Goal: Information Seeking & Learning: Learn about a topic

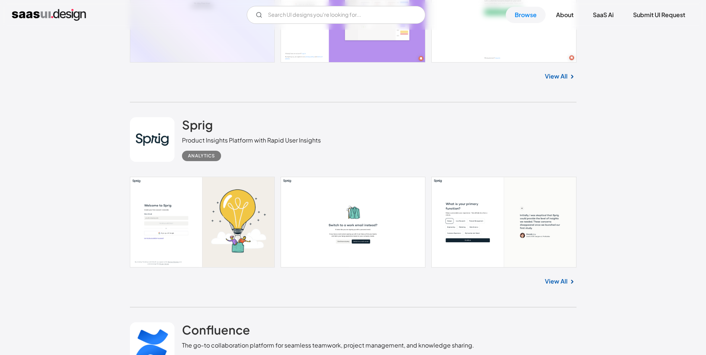
scroll to position [1786, 0]
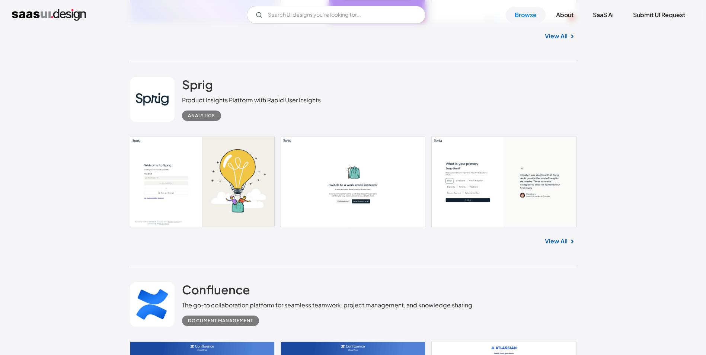
click at [564, 247] on div "View All" at bounding box center [353, 239] width 446 height 25
click at [563, 242] on link "View All" at bounding box center [556, 241] width 23 height 9
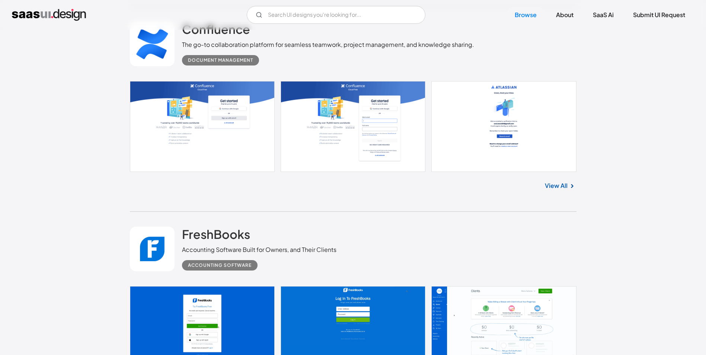
scroll to position [1972, 0]
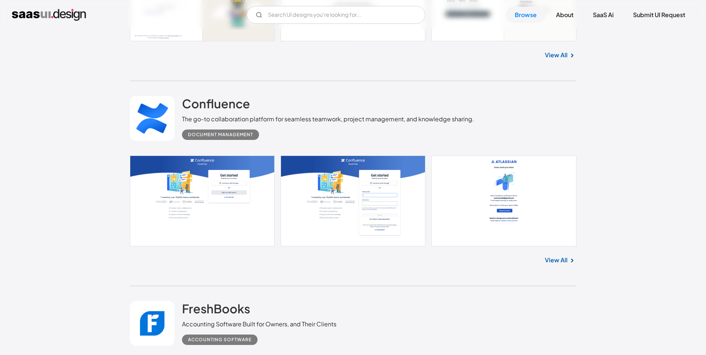
click at [564, 258] on link "View All" at bounding box center [556, 260] width 23 height 9
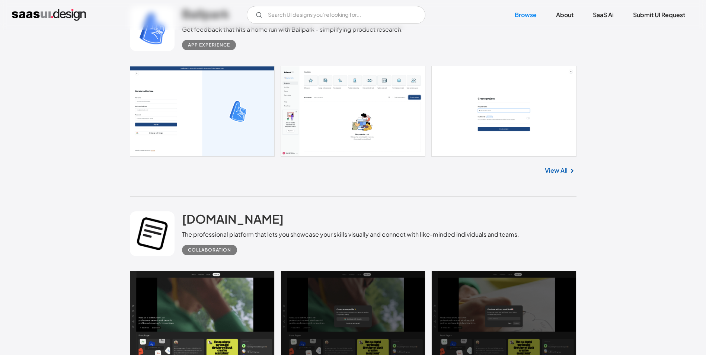
scroll to position [2604, 0]
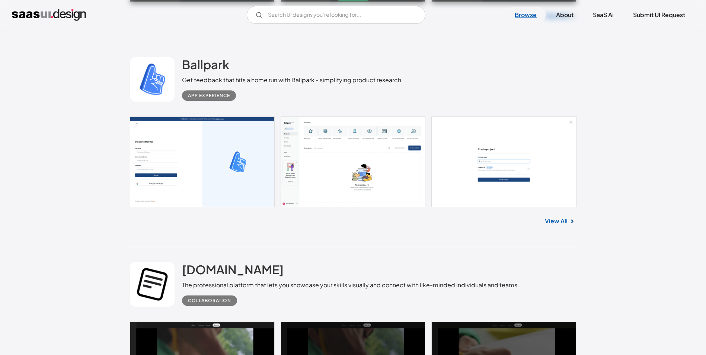
click at [528, 16] on link "Browse" at bounding box center [526, 15] width 40 height 16
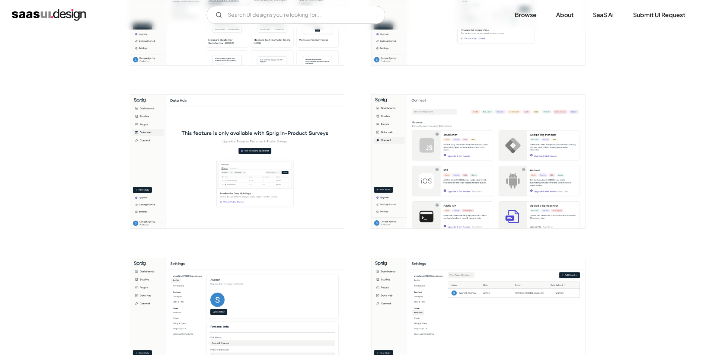
scroll to position [967, 0]
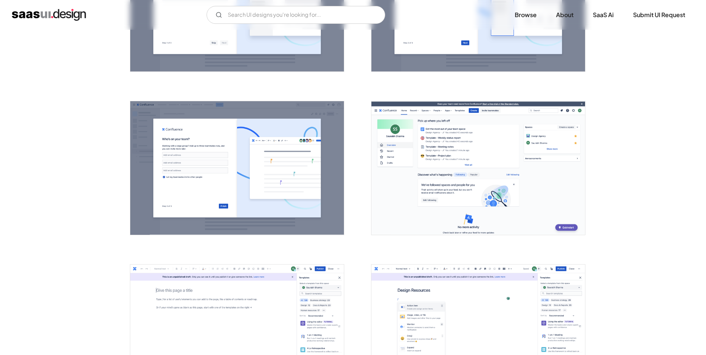
scroll to position [707, 0]
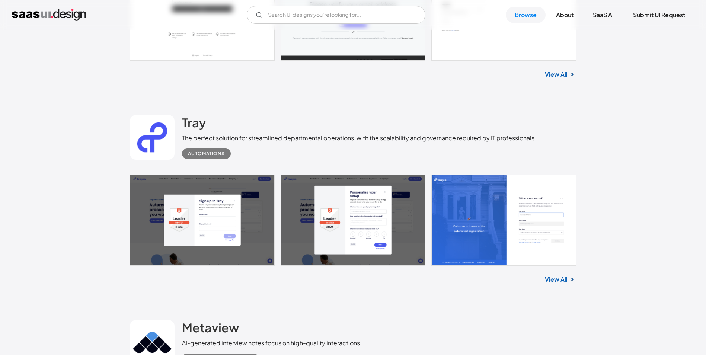
scroll to position [558, 0]
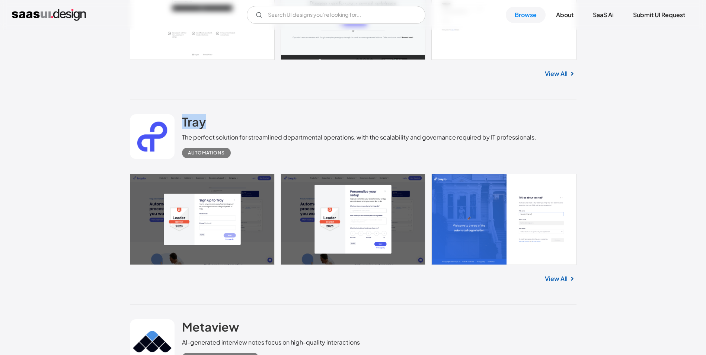
drag, startPoint x: 175, startPoint y: 116, endPoint x: 218, endPoint y: 124, distance: 43.5
click at [218, 124] on div "Tray The perfect solution for streamlined departmental operations, with the sca…" at bounding box center [353, 136] width 446 height 74
copy div "Tray"
click at [277, 11] on input "Email Form" at bounding box center [336, 15] width 179 height 18
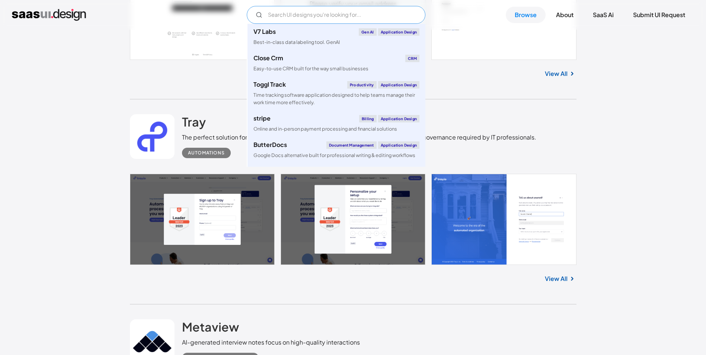
paste input "Tray"
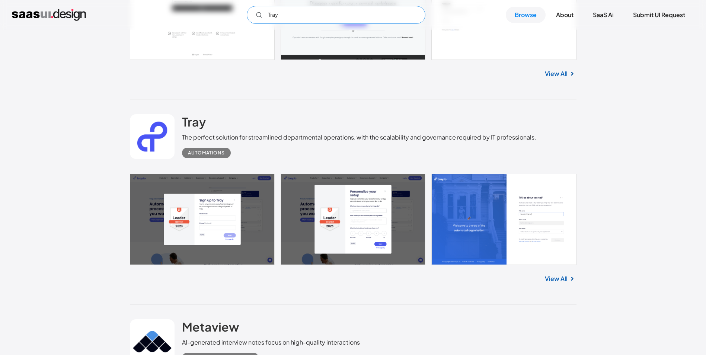
click at [256, 15] on icon "Email Form" at bounding box center [259, 15] width 7 height 7
click at [300, 15] on input "Tray" at bounding box center [336, 15] width 179 height 18
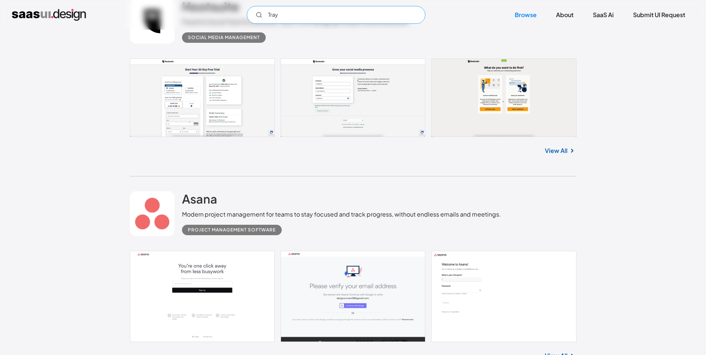
scroll to position [186, 0]
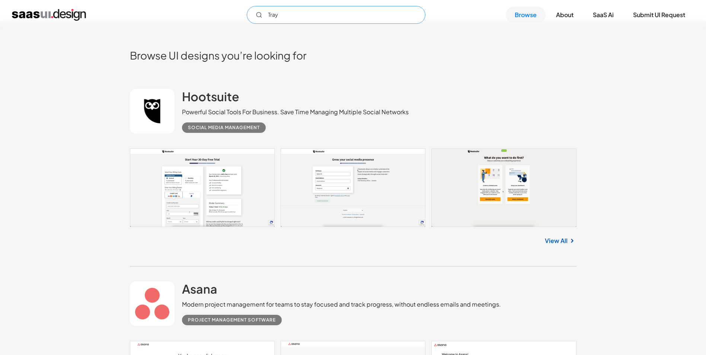
click at [295, 17] on input "Tray" at bounding box center [336, 15] width 179 height 18
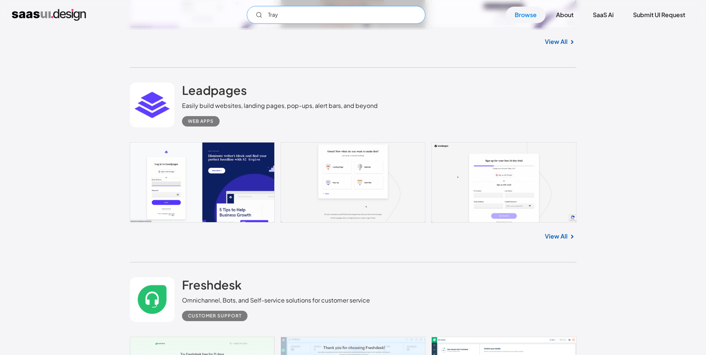
scroll to position [1600, 0]
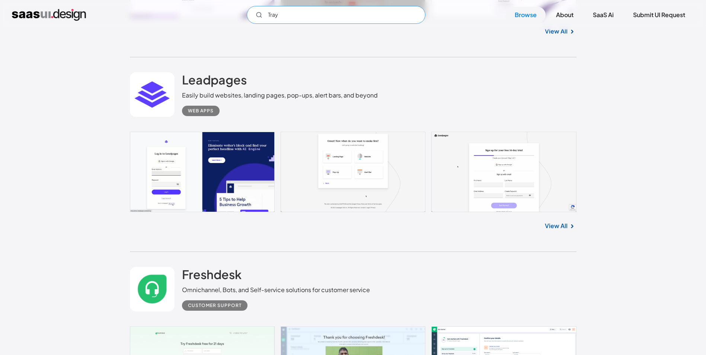
type input "Tray"
click at [563, 228] on link "View All" at bounding box center [556, 225] width 23 height 9
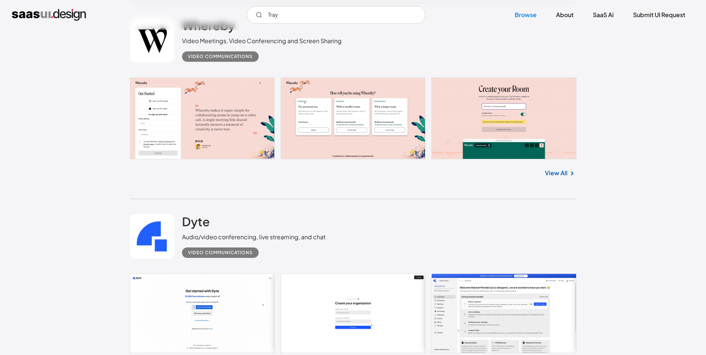
scroll to position [2604, 0]
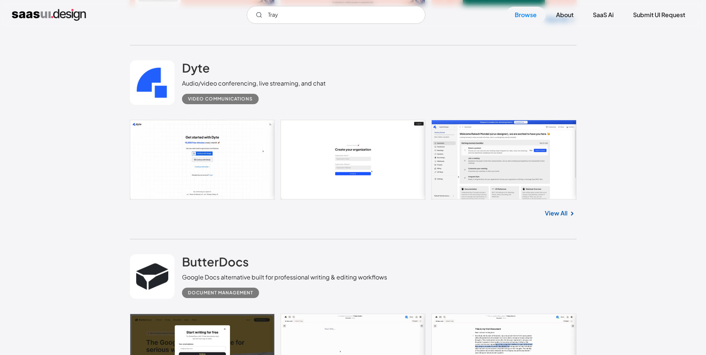
click at [205, 100] on div "Video Communications" at bounding box center [220, 98] width 65 height 9
click at [228, 99] on div "Video Communications" at bounding box center [220, 98] width 65 height 9
click at [549, 213] on link "View All" at bounding box center [556, 213] width 23 height 9
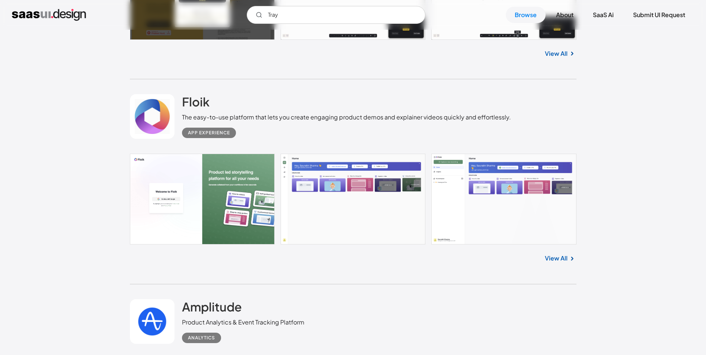
scroll to position [2976, 0]
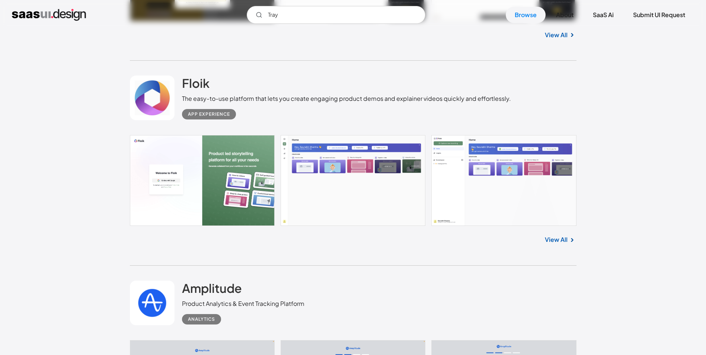
click at [206, 116] on div "App Experience" at bounding box center [209, 114] width 42 height 9
click at [265, 99] on div "The easy-to-use platform that lets you create engaging product demos and explai…" at bounding box center [346, 98] width 329 height 9
click at [557, 242] on link "View All" at bounding box center [556, 239] width 23 height 9
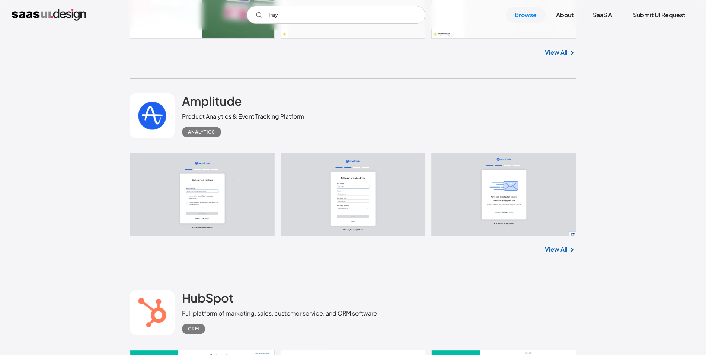
scroll to position [3162, 0]
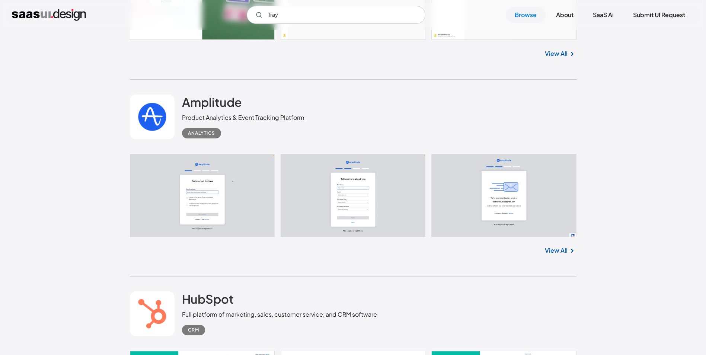
click at [553, 248] on link "View All" at bounding box center [556, 250] width 23 height 9
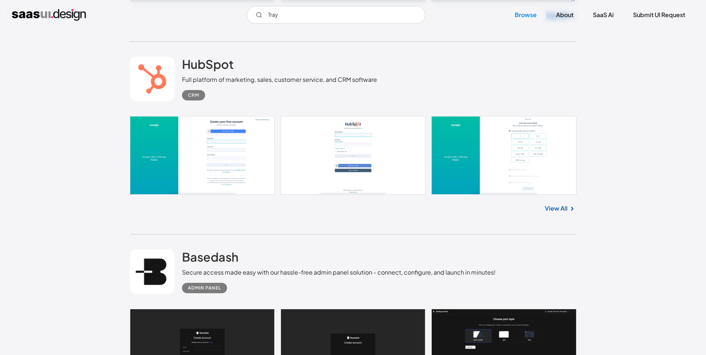
scroll to position [3423, 0]
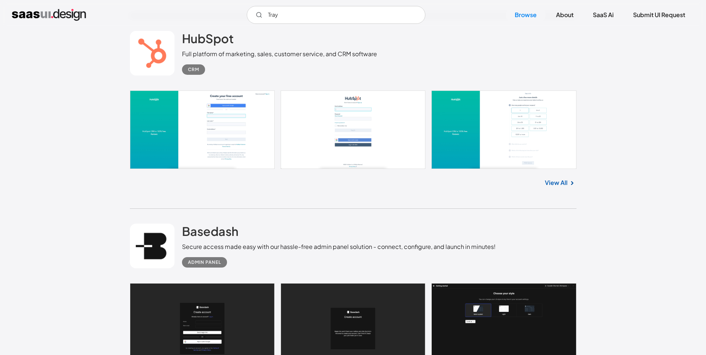
click at [231, 135] on link at bounding box center [353, 129] width 446 height 79
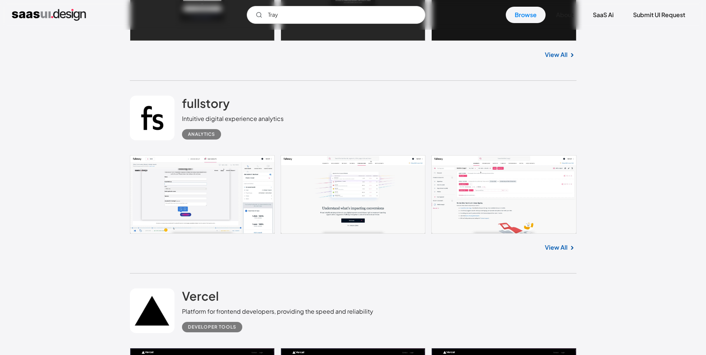
scroll to position [3758, 0]
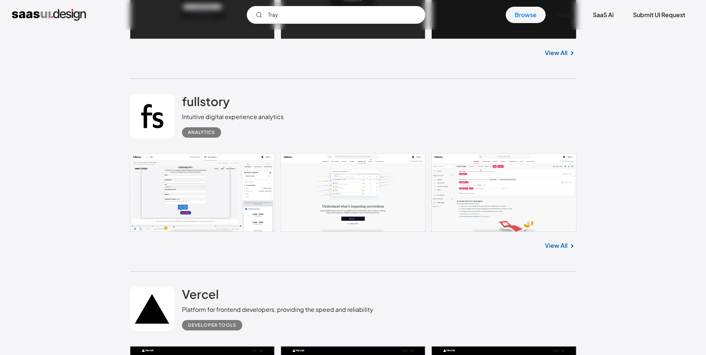
click at [563, 248] on link "View All" at bounding box center [556, 245] width 23 height 9
click at [562, 243] on link "View All" at bounding box center [556, 245] width 23 height 9
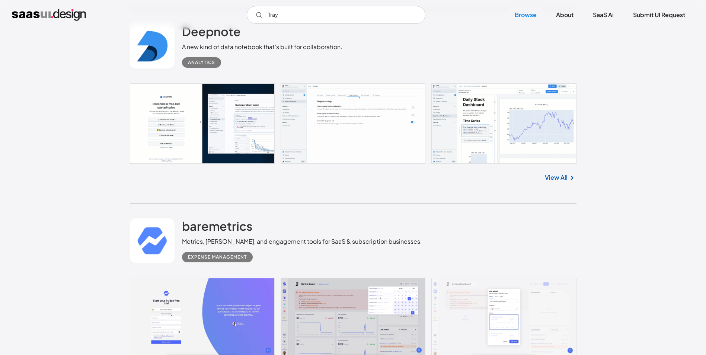
scroll to position [4204, 0]
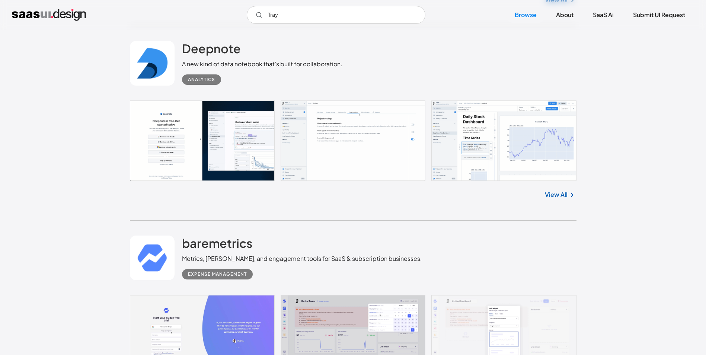
click at [558, 197] on link "View All" at bounding box center [556, 194] width 23 height 9
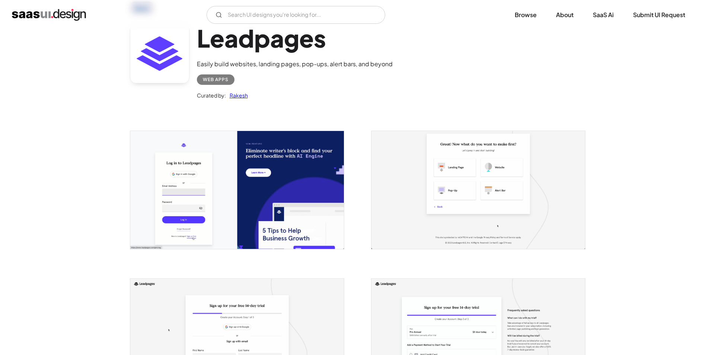
scroll to position [112, 0]
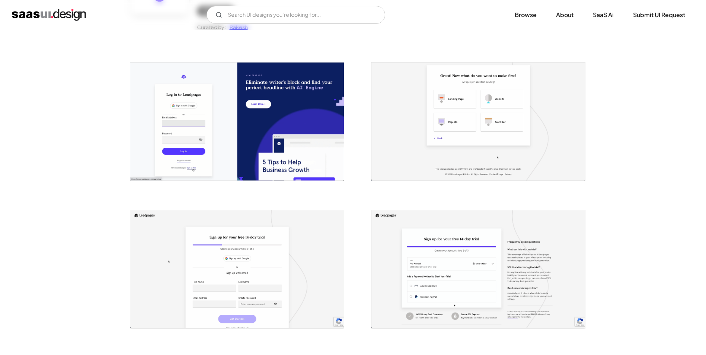
click at [260, 151] on img "open lightbox" at bounding box center [237, 122] width 214 height 118
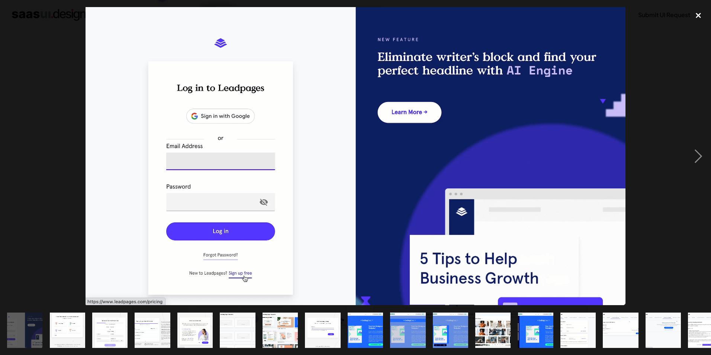
click at [701, 17] on div "close lightbox" at bounding box center [698, 15] width 25 height 16
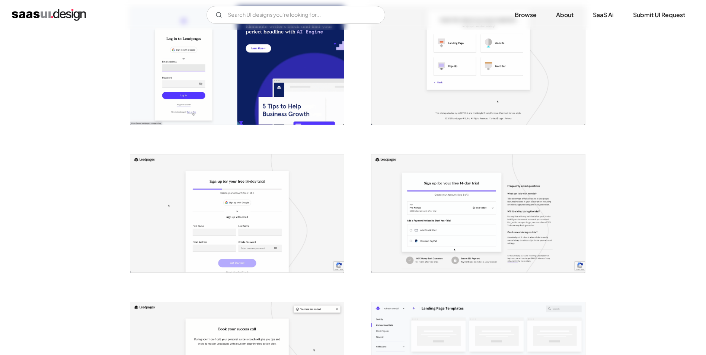
scroll to position [223, 0]
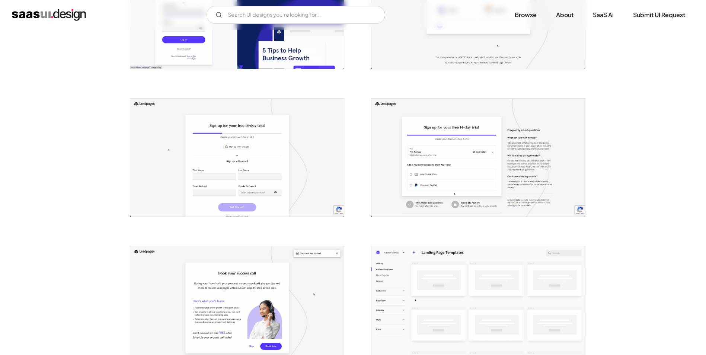
click at [265, 186] on img "open lightbox" at bounding box center [237, 158] width 214 height 118
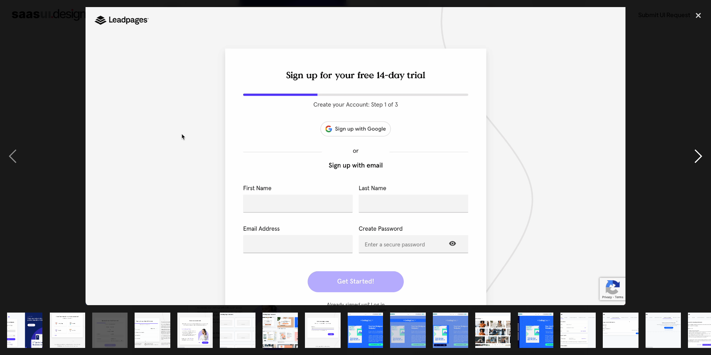
click at [705, 152] on div "next image" at bounding box center [698, 156] width 25 height 298
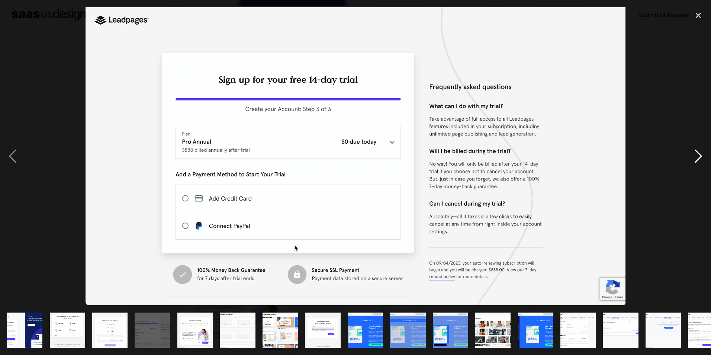
click at [705, 152] on div "next image" at bounding box center [698, 156] width 25 height 298
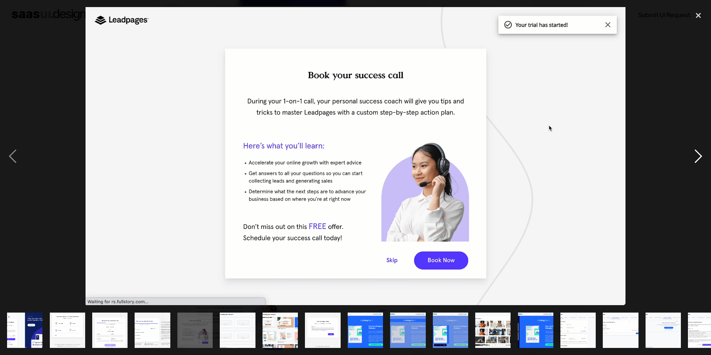
click at [705, 152] on div "next image" at bounding box center [698, 156] width 25 height 298
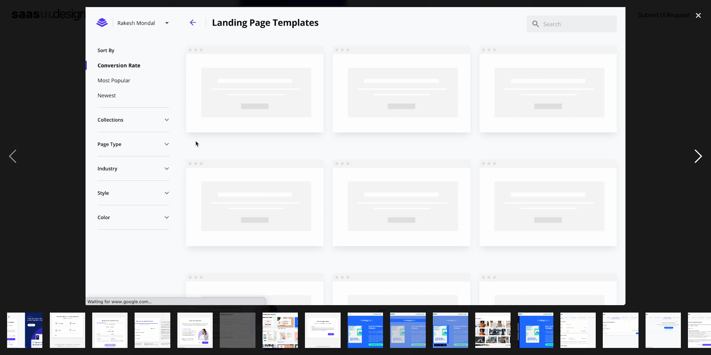
click at [694, 154] on div "next image" at bounding box center [698, 156] width 25 height 298
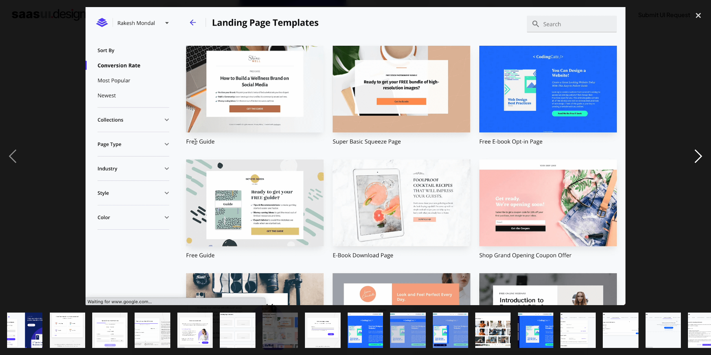
click at [694, 154] on div "next image" at bounding box center [698, 156] width 25 height 298
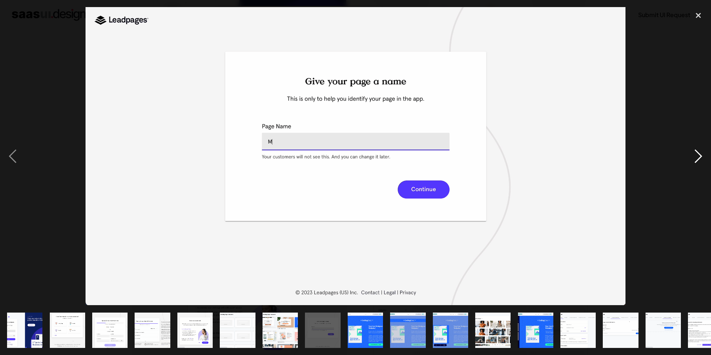
click at [694, 154] on div "next image" at bounding box center [698, 156] width 25 height 298
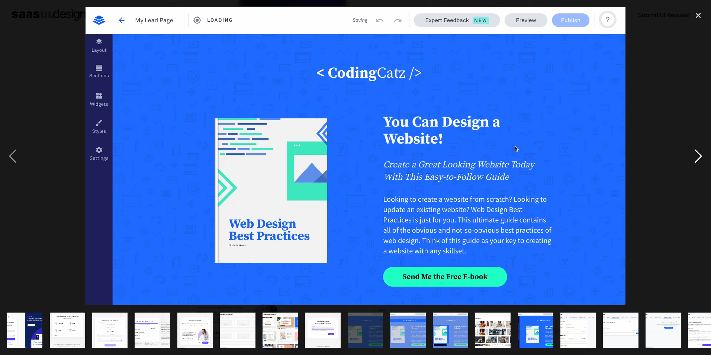
click at [694, 154] on div "next image" at bounding box center [698, 156] width 25 height 298
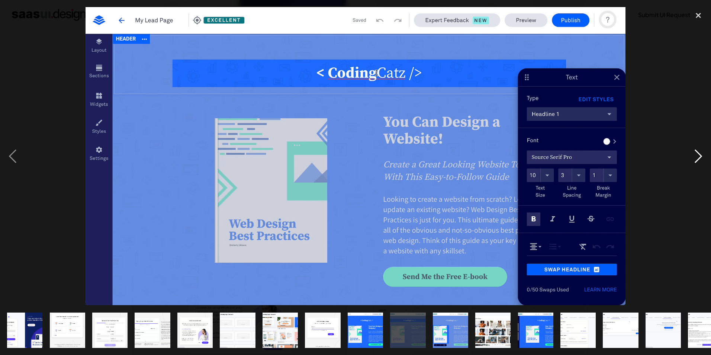
click at [695, 154] on div "next image" at bounding box center [698, 156] width 25 height 298
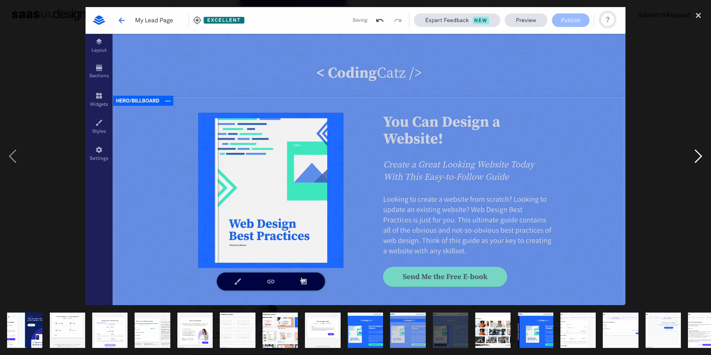
click at [691, 152] on div "next image" at bounding box center [698, 156] width 25 height 298
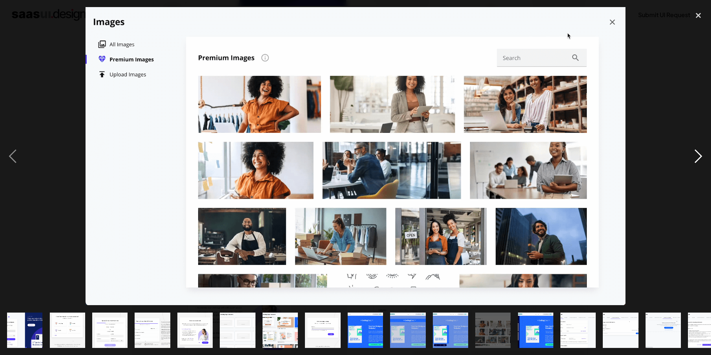
click at [690, 152] on div "next image" at bounding box center [698, 156] width 25 height 298
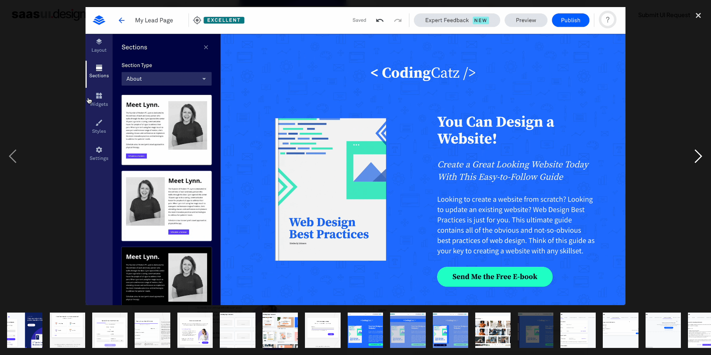
click at [690, 152] on div "next image" at bounding box center [698, 156] width 25 height 298
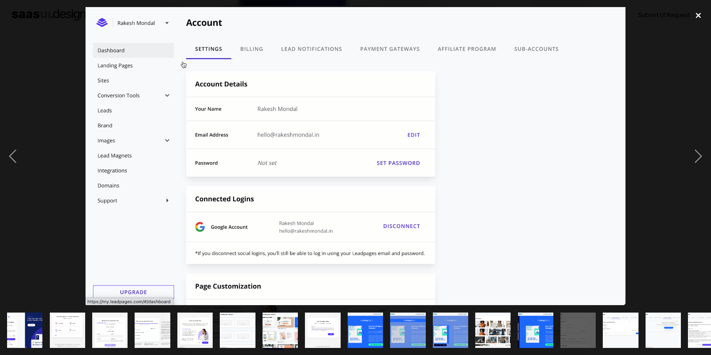
click at [696, 19] on div "close lightbox" at bounding box center [698, 15] width 25 height 16
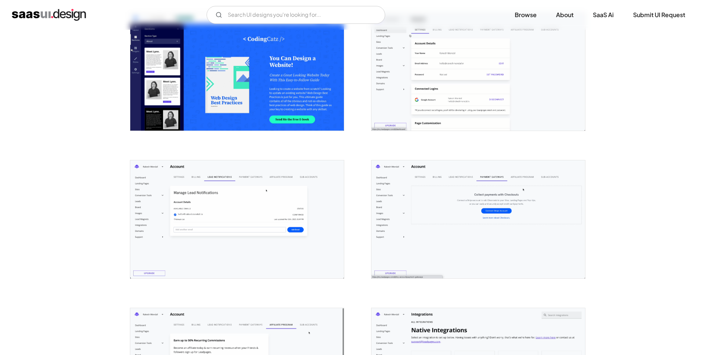
scroll to position [1265, 0]
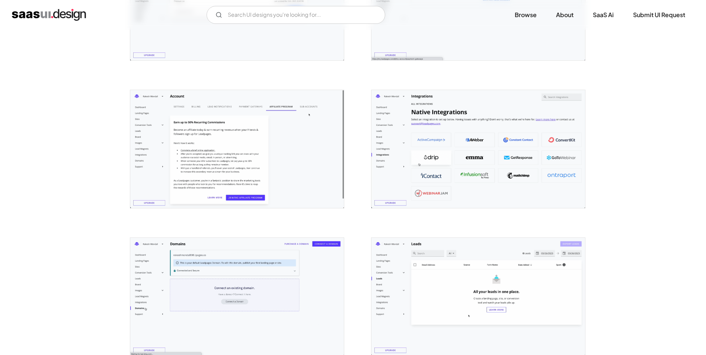
click at [447, 158] on img "open lightbox" at bounding box center [478, 149] width 214 height 118
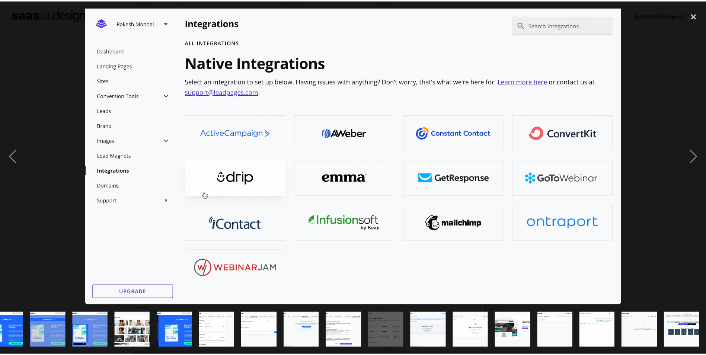
scroll to position [0, 360]
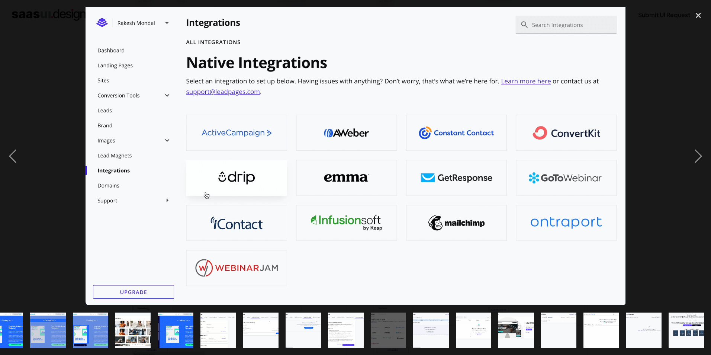
click at [70, 122] on div at bounding box center [355, 156] width 711 height 298
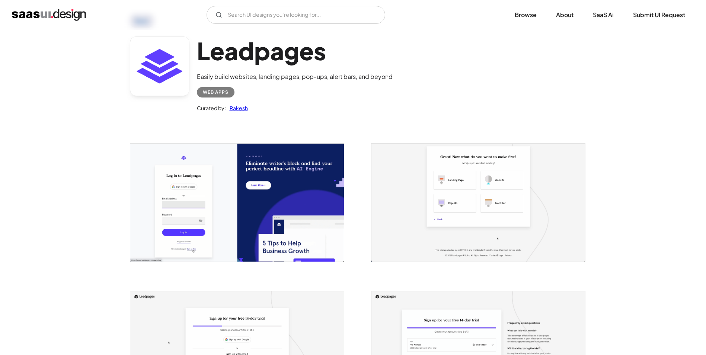
scroll to position [0, 0]
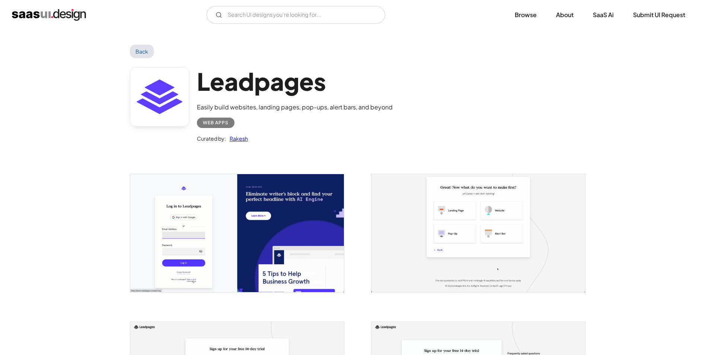
click at [140, 52] on link "Back" at bounding box center [142, 51] width 24 height 13
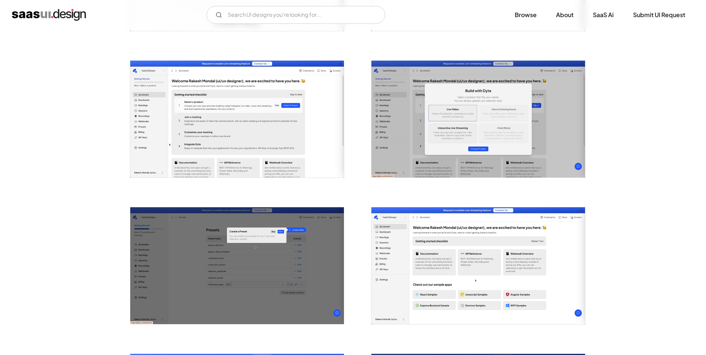
scroll to position [372, 0]
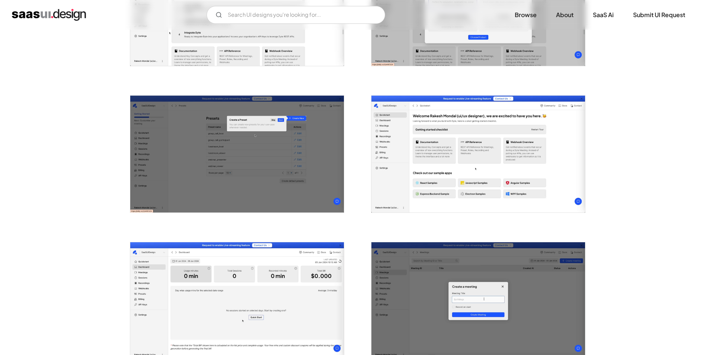
click at [286, 165] on img "open lightbox" at bounding box center [237, 154] width 214 height 117
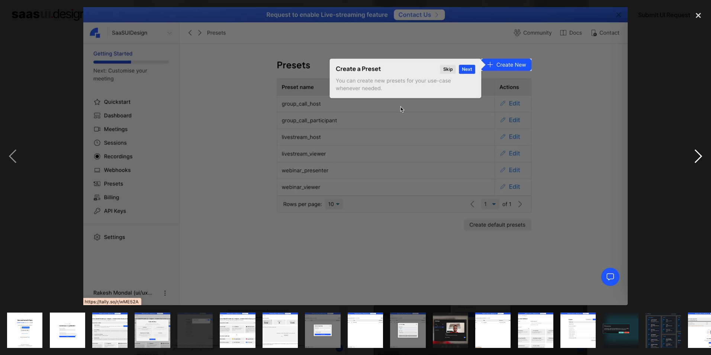
click at [696, 153] on div "next image" at bounding box center [698, 156] width 25 height 298
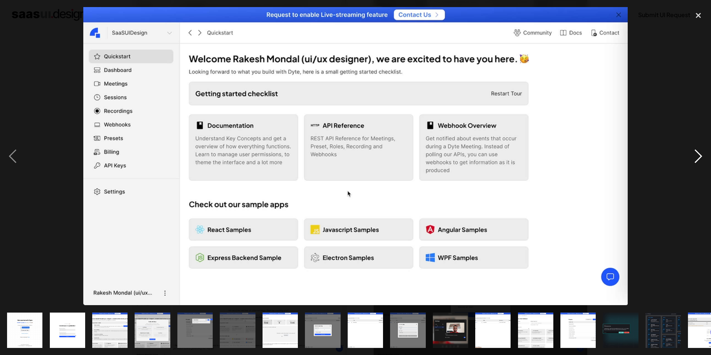
click at [696, 153] on div "next image" at bounding box center [698, 156] width 25 height 298
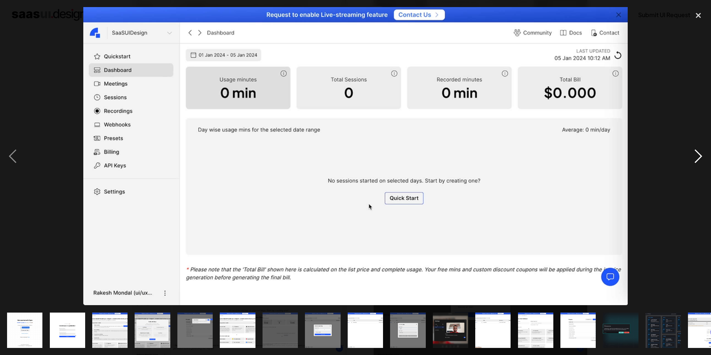
click at [696, 153] on div "next image" at bounding box center [698, 156] width 25 height 298
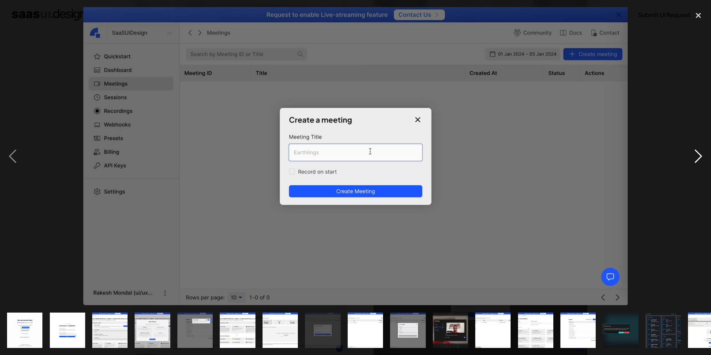
click at [696, 153] on div "next image" at bounding box center [698, 156] width 25 height 298
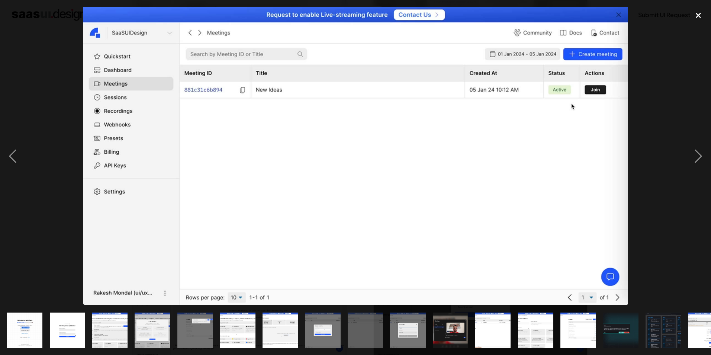
click at [699, 17] on div "close lightbox" at bounding box center [698, 15] width 25 height 16
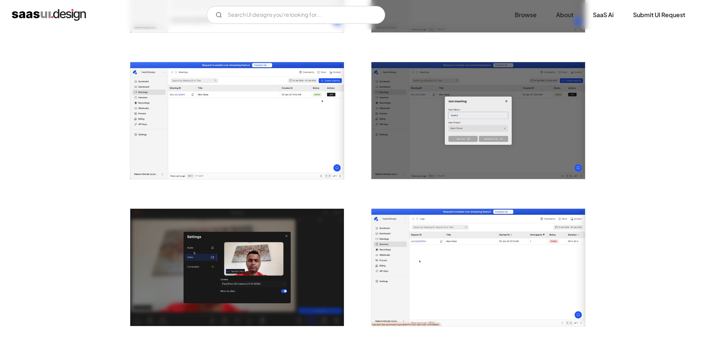
scroll to position [636, 0]
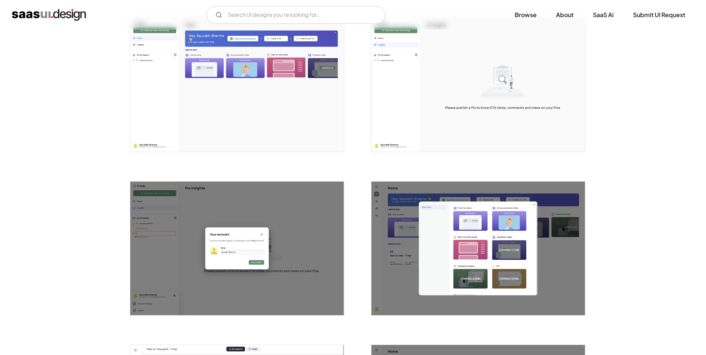
scroll to position [409, 0]
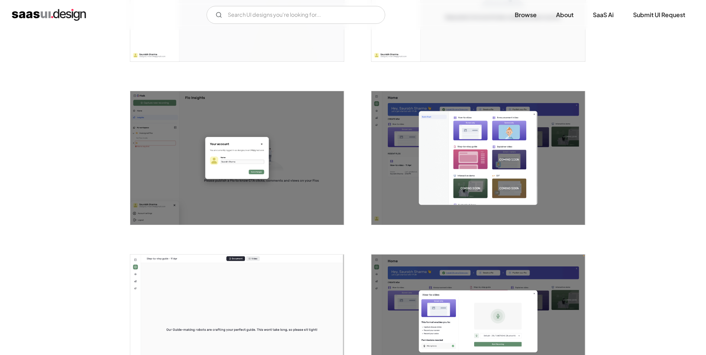
click at [445, 190] on img "open lightbox" at bounding box center [478, 158] width 214 height 134
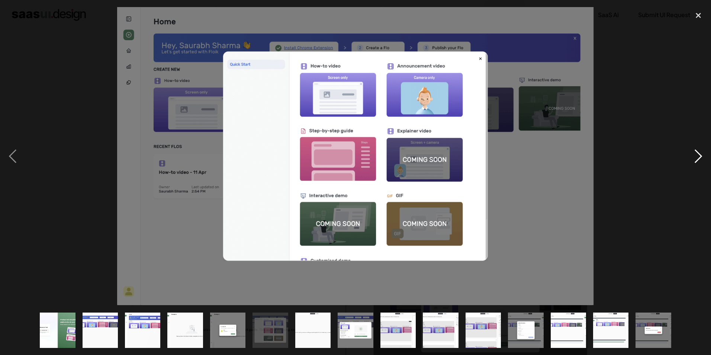
click at [693, 161] on div "next image" at bounding box center [698, 156] width 25 height 298
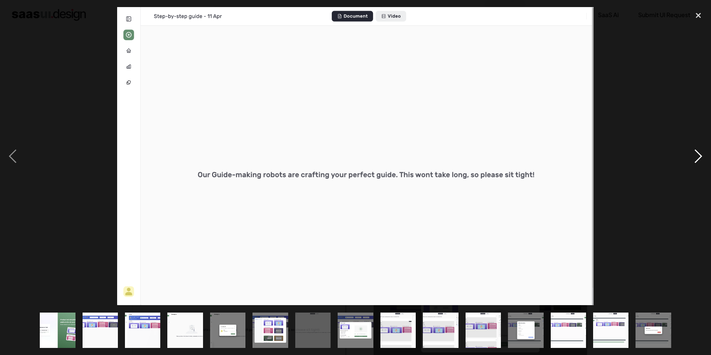
click at [693, 161] on div "next image" at bounding box center [698, 156] width 25 height 298
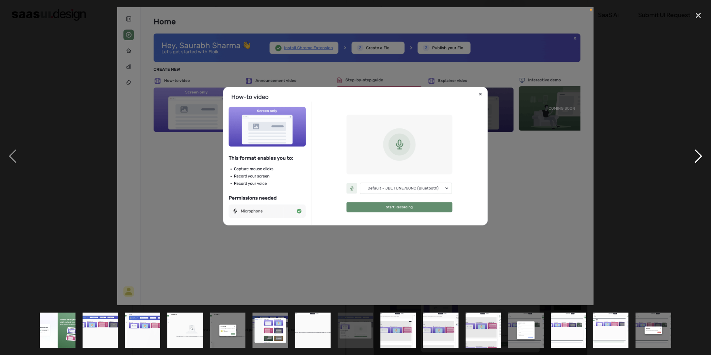
click at [693, 161] on div "next image" at bounding box center [698, 156] width 25 height 298
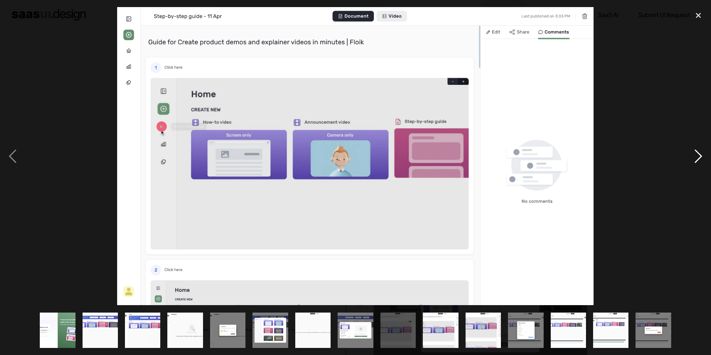
click at [693, 161] on div "next image" at bounding box center [698, 156] width 25 height 298
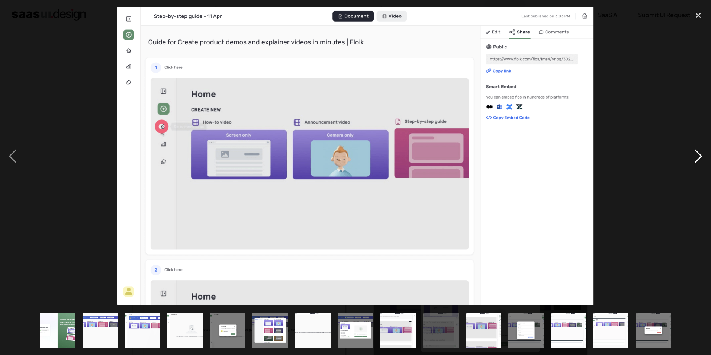
click at [693, 161] on div "next image" at bounding box center [698, 156] width 25 height 298
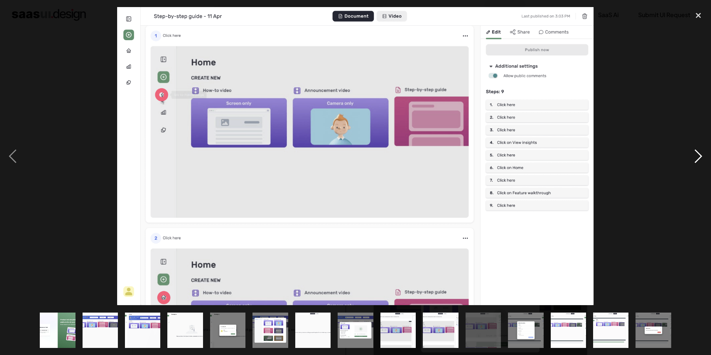
click at [693, 161] on div "next image" at bounding box center [698, 156] width 25 height 298
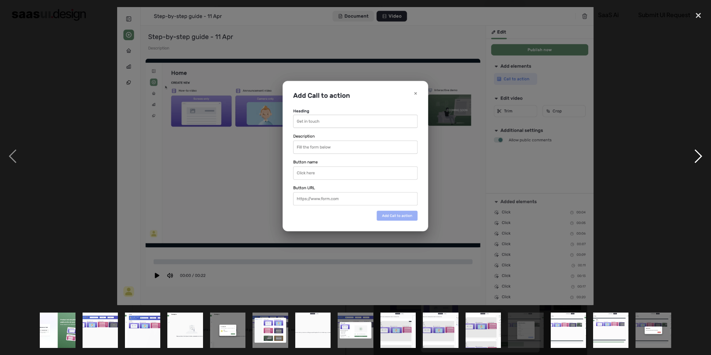
click at [693, 161] on div "next image" at bounding box center [698, 156] width 25 height 298
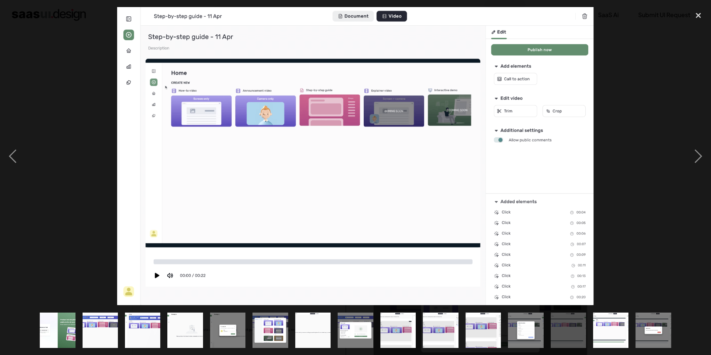
click at [531, 327] on img "show item 12 of 15" at bounding box center [525, 330] width 57 height 35
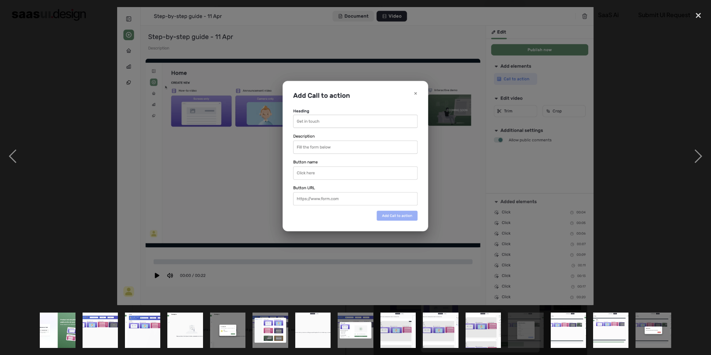
click at [560, 320] on img "show item 13 of 15" at bounding box center [568, 330] width 57 height 35
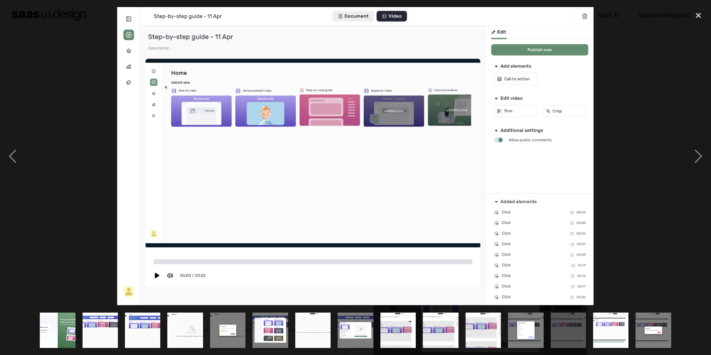
click at [588, 324] on div "show item 13 of 15" at bounding box center [568, 330] width 42 height 50
click at [635, 329] on div "show item 15 of 15" at bounding box center [653, 330] width 42 height 50
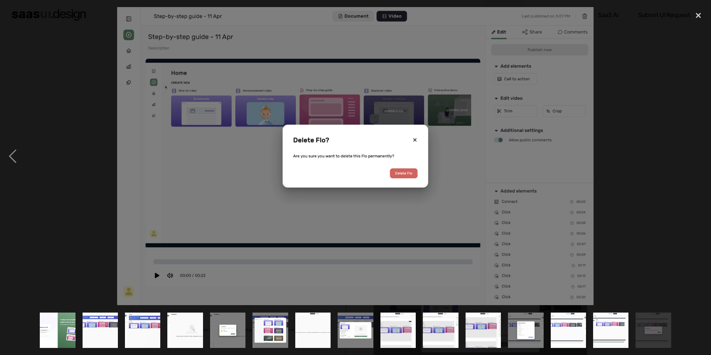
click at [609, 329] on img "show item 14 of 15" at bounding box center [611, 330] width 57 height 35
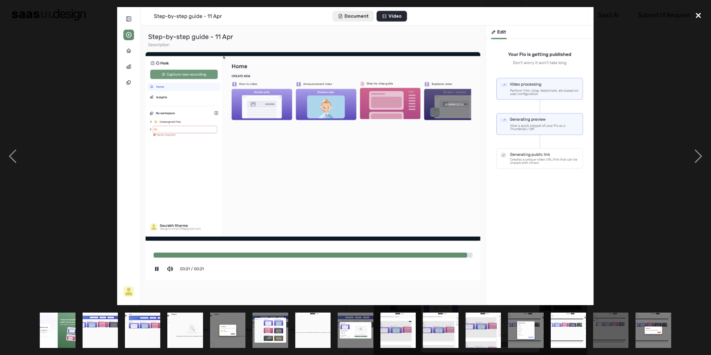
click at [693, 16] on div "close lightbox" at bounding box center [698, 15] width 25 height 16
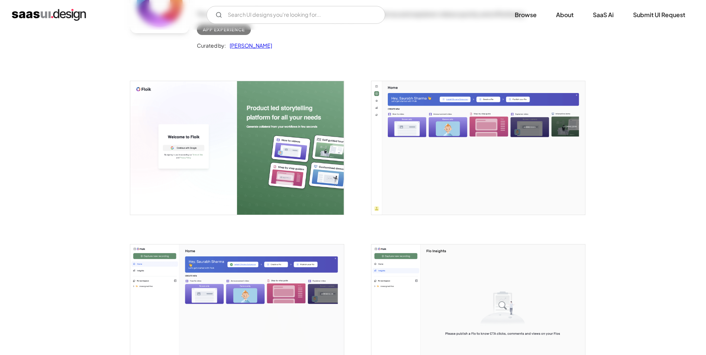
scroll to position [0, 0]
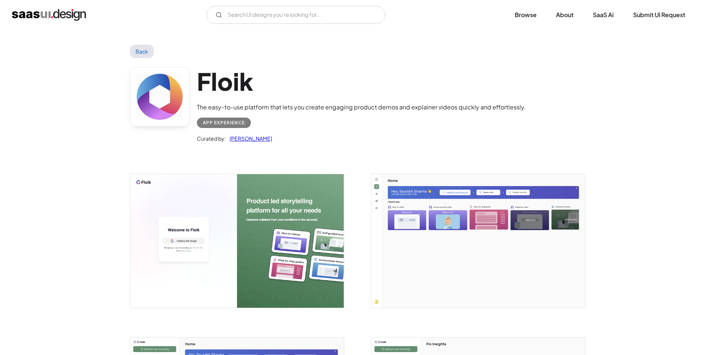
click at [148, 58] on div "Floik The easy-to-use platform that lets you create engaging product demos and …" at bounding box center [353, 106] width 446 height 97
click at [147, 49] on link "Back" at bounding box center [142, 51] width 24 height 13
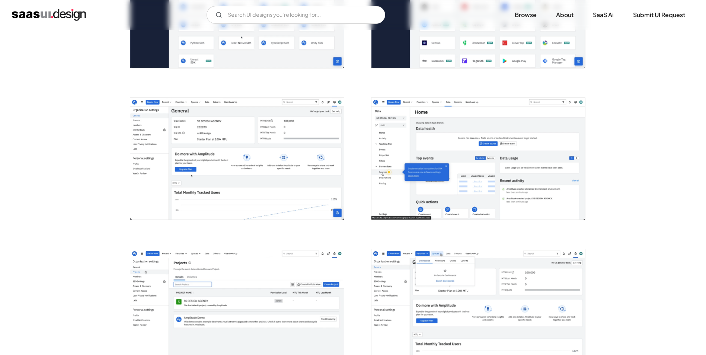
scroll to position [744, 0]
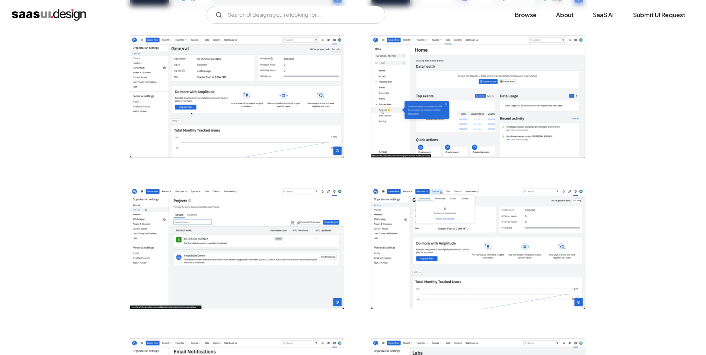
click at [225, 93] on img "open lightbox" at bounding box center [237, 97] width 214 height 122
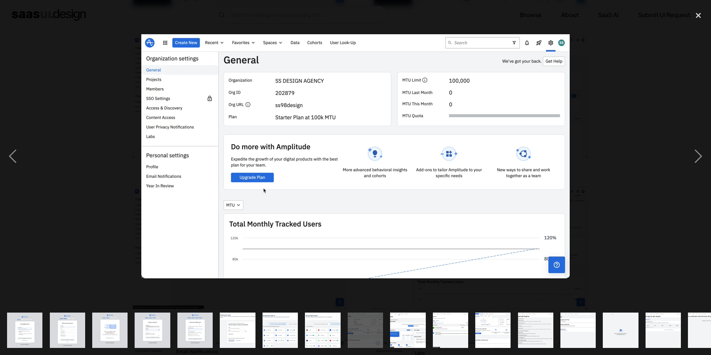
click at [416, 324] on img "show item 10 of 23" at bounding box center [408, 330] width 63 height 35
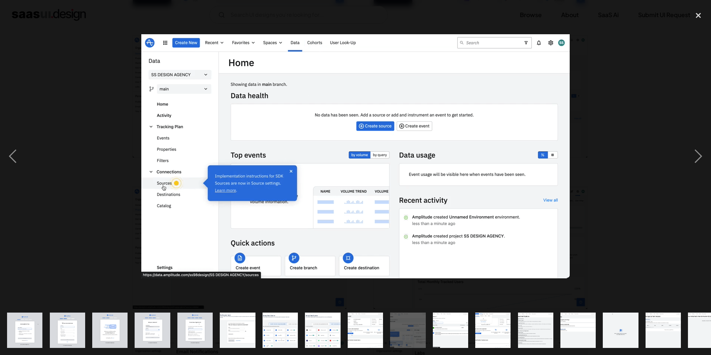
click at [448, 323] on img "show item 11 of 23" at bounding box center [451, 330] width 63 height 35
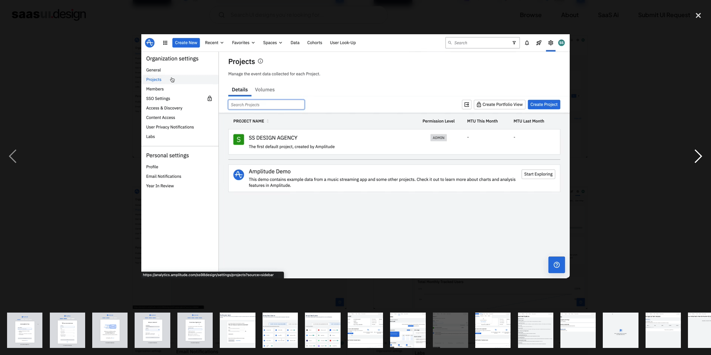
click at [701, 157] on div "next image" at bounding box center [698, 156] width 25 height 298
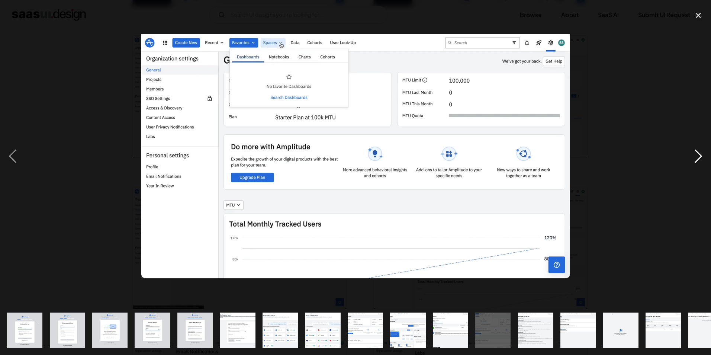
click at [701, 157] on div "next image" at bounding box center [698, 156] width 25 height 298
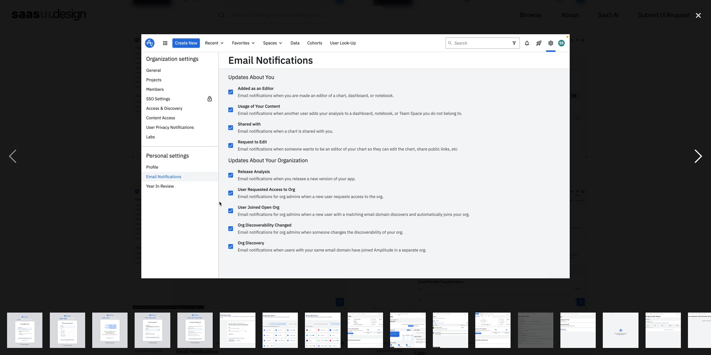
click at [701, 157] on div "next image" at bounding box center [698, 156] width 25 height 298
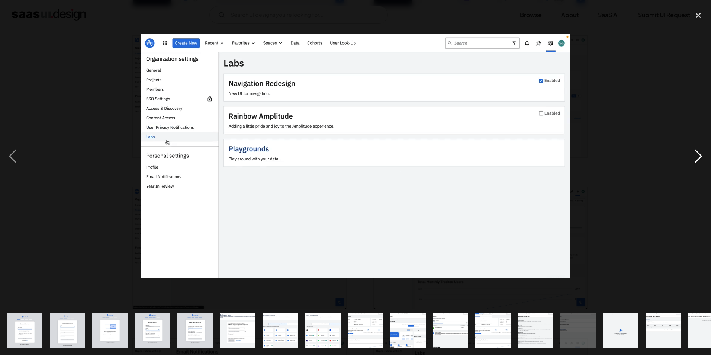
click at [701, 157] on div "next image" at bounding box center [698, 156] width 25 height 298
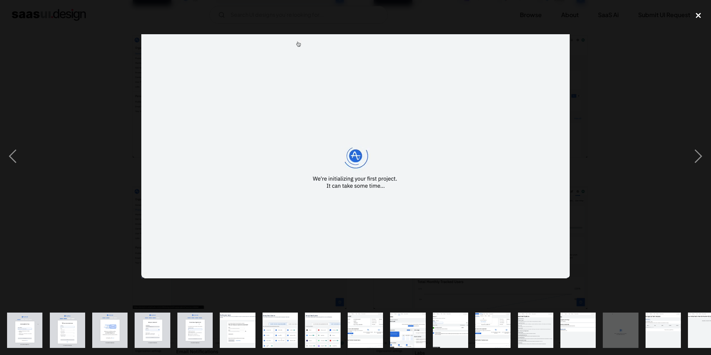
click at [702, 17] on div "close lightbox" at bounding box center [698, 15] width 25 height 16
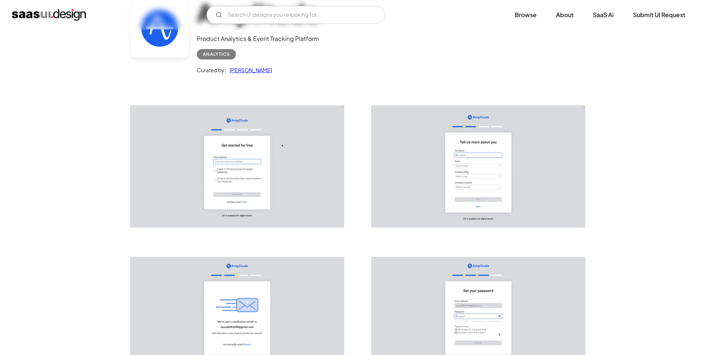
scroll to position [0, 0]
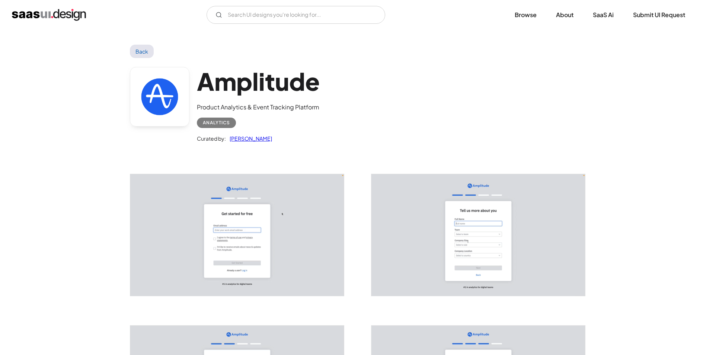
click at [137, 47] on link "Back" at bounding box center [142, 51] width 24 height 13
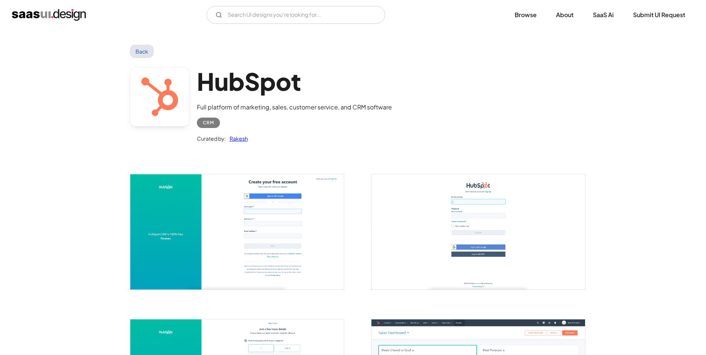
click at [132, 54] on link "Back" at bounding box center [142, 51] width 24 height 13
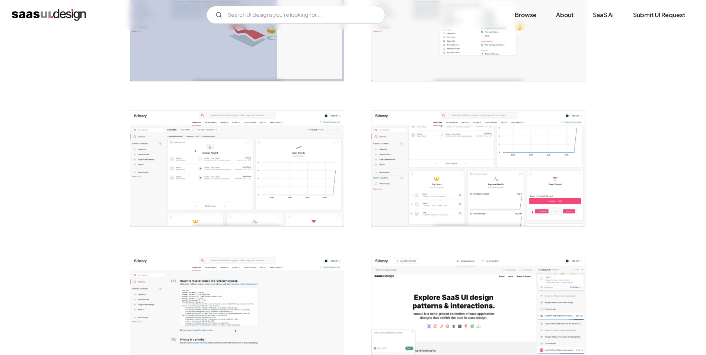
scroll to position [1079, 0]
click at [286, 190] on img "open lightbox" at bounding box center [237, 167] width 214 height 115
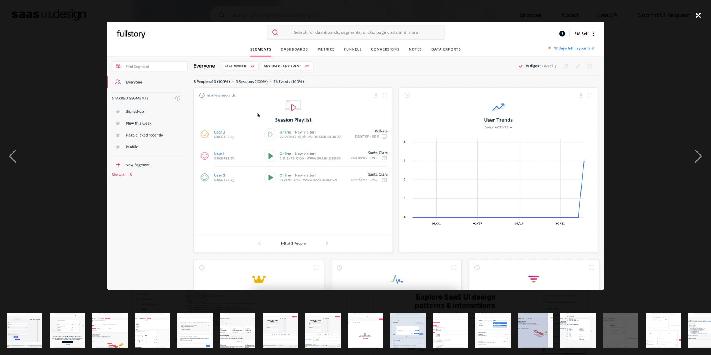
click at [697, 16] on div "close lightbox" at bounding box center [698, 15] width 25 height 16
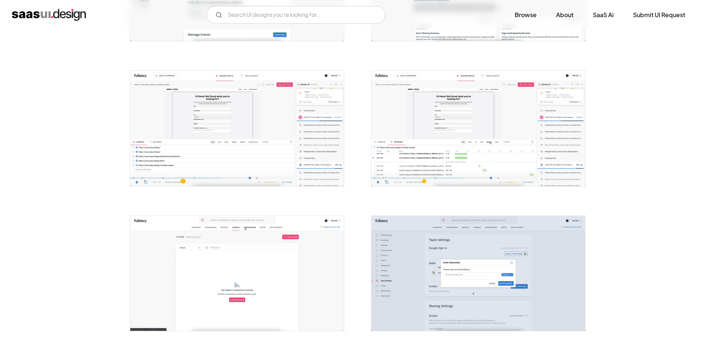
scroll to position [617, 0]
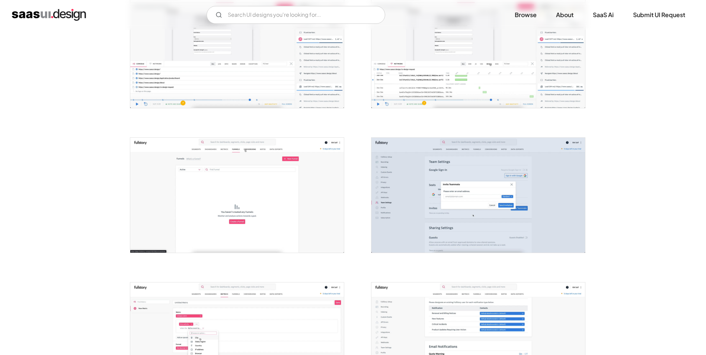
click at [482, 188] on img "open lightbox" at bounding box center [478, 195] width 214 height 115
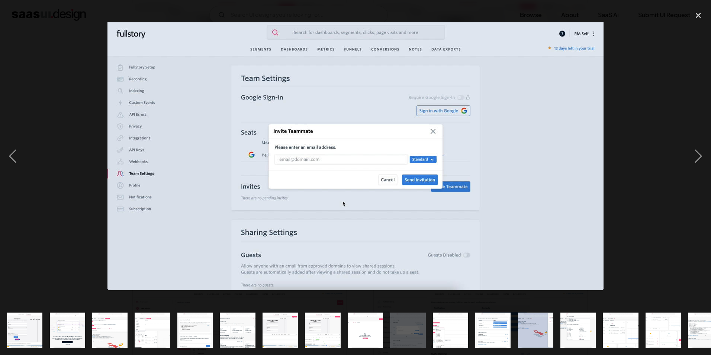
click at [73, 130] on div at bounding box center [355, 156] width 711 height 298
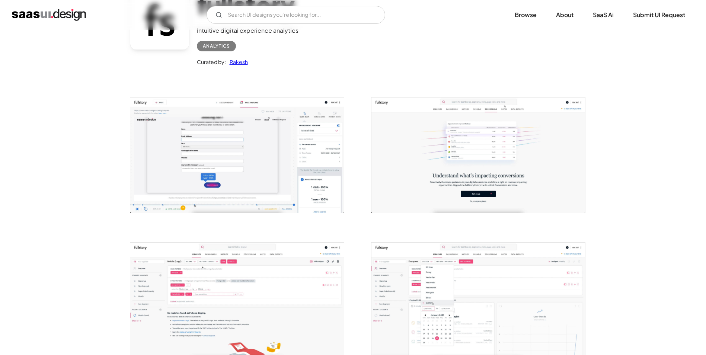
scroll to position [0, 0]
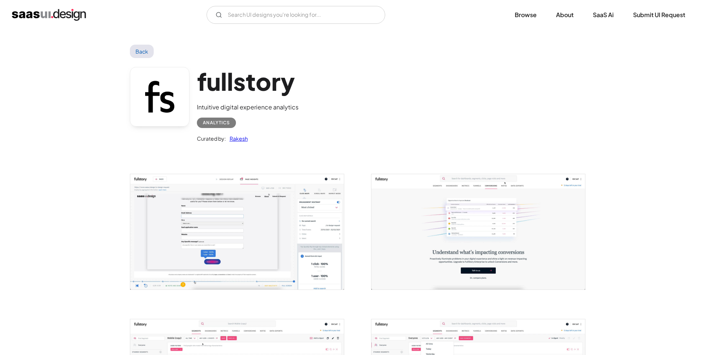
click at [147, 50] on link "Back" at bounding box center [142, 51] width 24 height 13
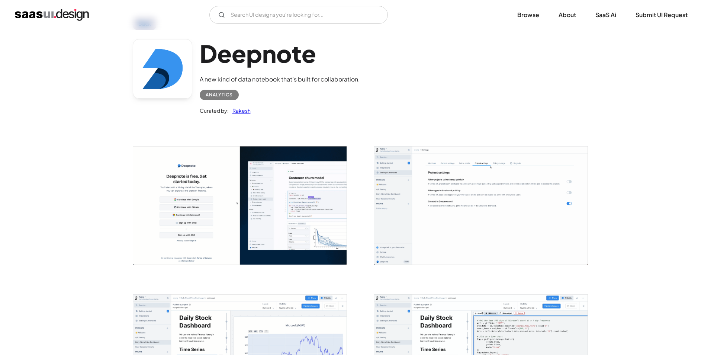
scroll to position [112, 0]
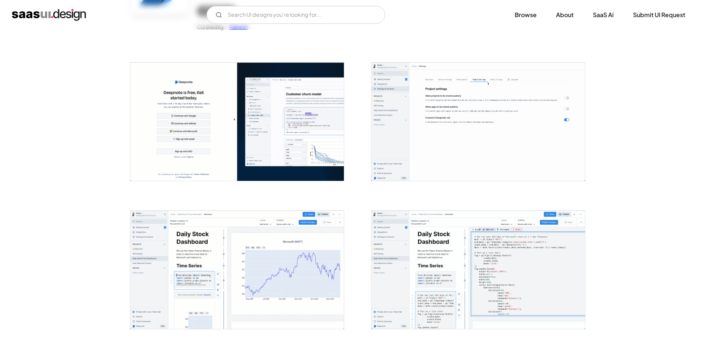
click at [221, 165] on img "open lightbox" at bounding box center [237, 122] width 214 height 118
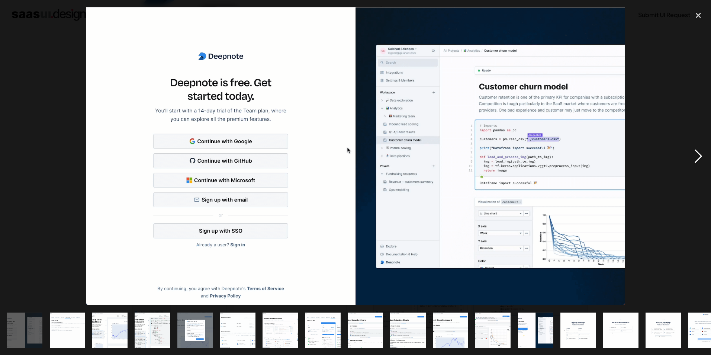
click at [697, 153] on div "next image" at bounding box center [698, 156] width 25 height 298
